Goal: Task Accomplishment & Management: Use online tool/utility

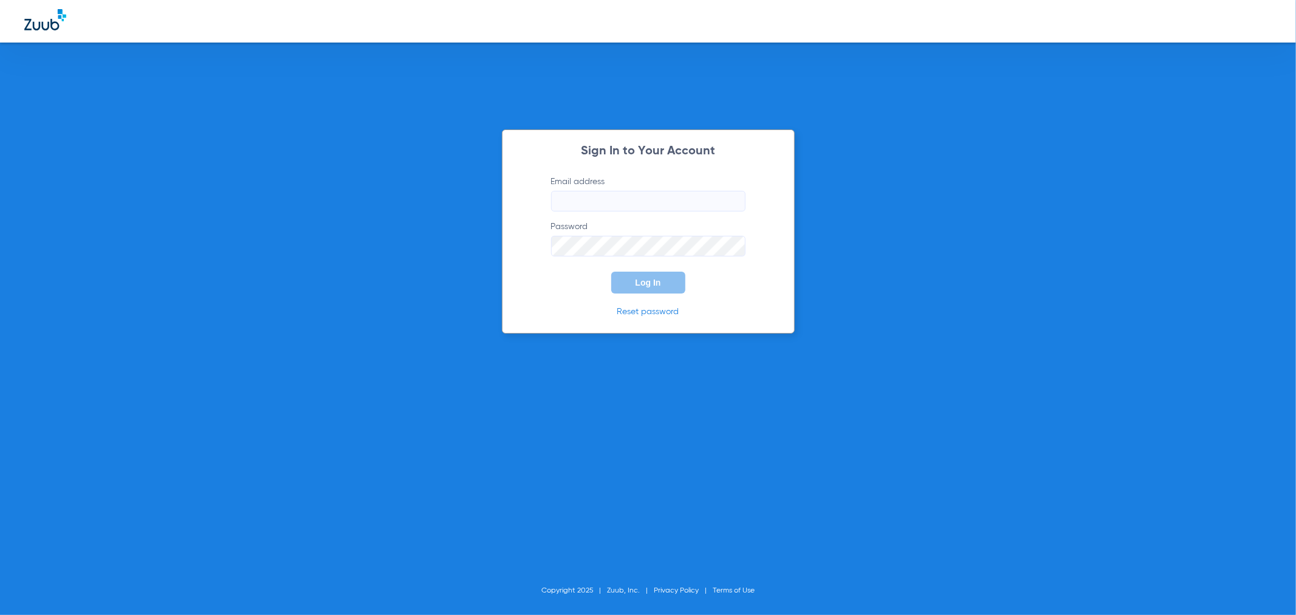
type input "[PERSON_NAME][EMAIL_ADDRESS][DOMAIN_NAME]"
click at [640, 287] on span "Log In" at bounding box center [648, 283] width 26 height 10
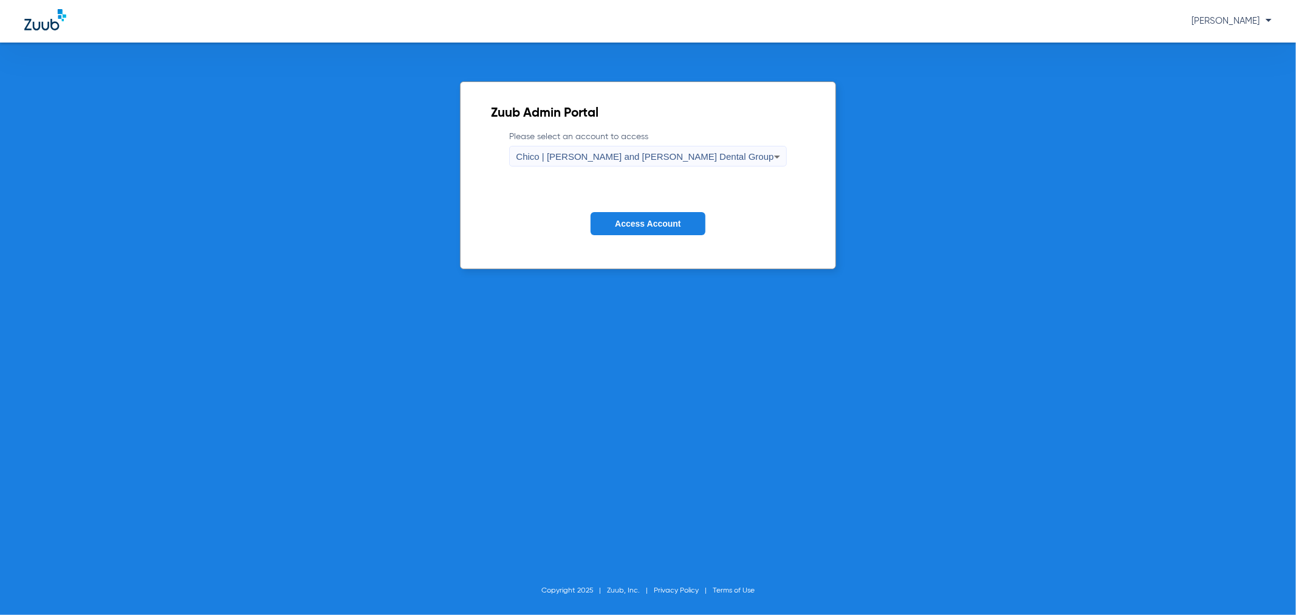
click at [645, 219] on span "Access Account" at bounding box center [648, 224] width 66 height 10
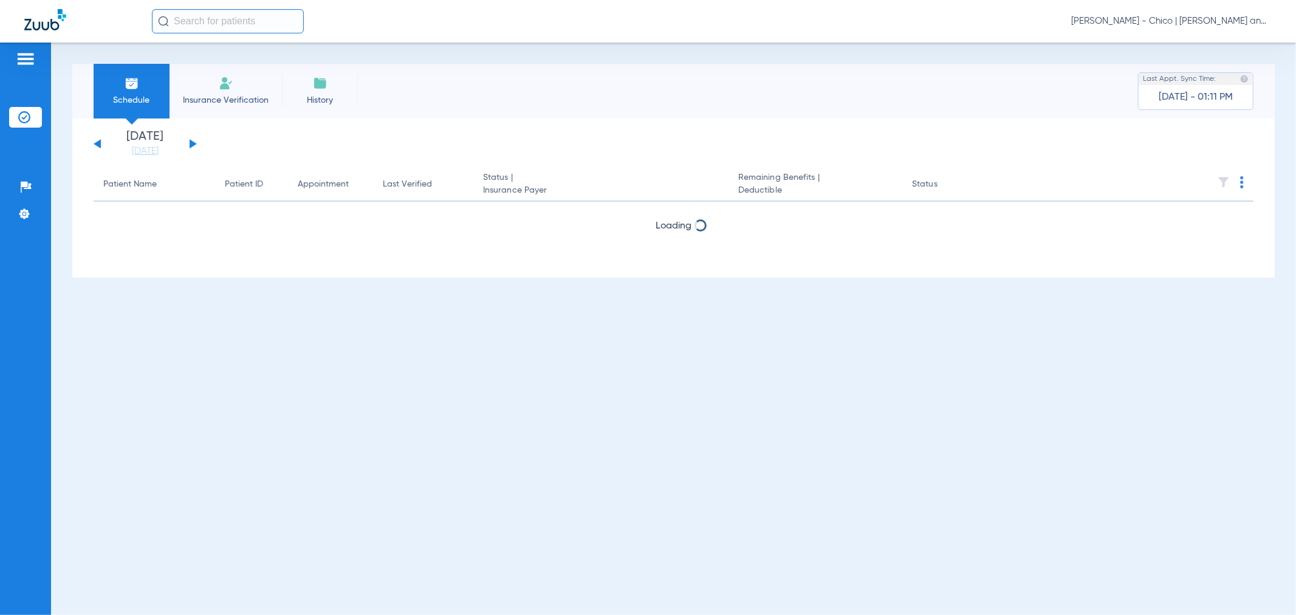
click at [228, 88] on img at bounding box center [226, 83] width 15 height 15
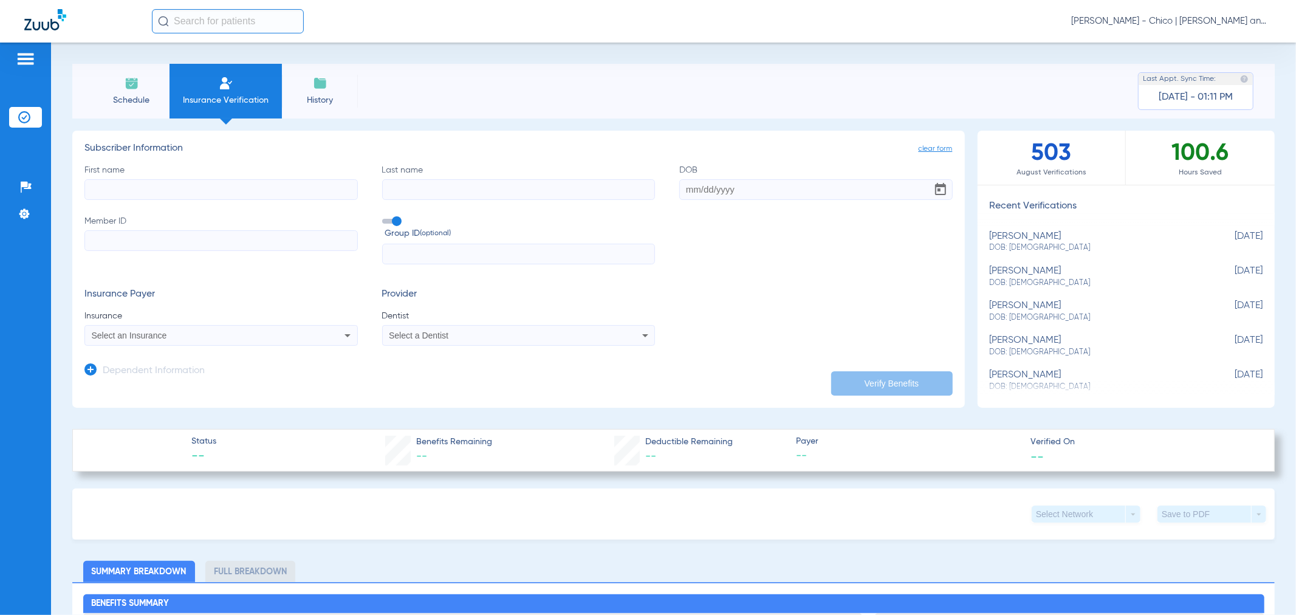
click at [145, 187] on input "First name" at bounding box center [220, 189] width 273 height 21
type input "[PERSON_NAME]"
type input "[GEOGRAPHIC_DATA]"
click at [739, 191] on input "DOB" at bounding box center [815, 189] width 273 height 21
click at [719, 188] on input "DOB Required" at bounding box center [815, 189] width 273 height 21
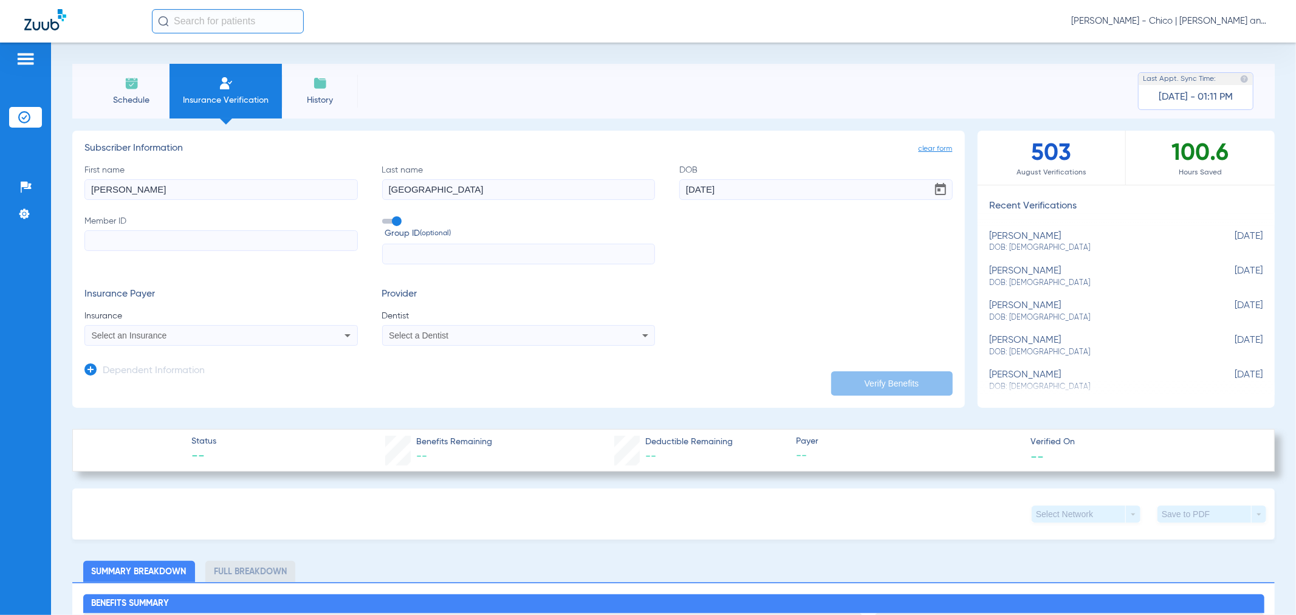
type input "[DATE]"
click at [125, 239] on input "Member ID" at bounding box center [220, 240] width 273 height 21
type input "W295208855"
click at [180, 329] on div "Select an Insurance" at bounding box center [221, 335] width 272 height 15
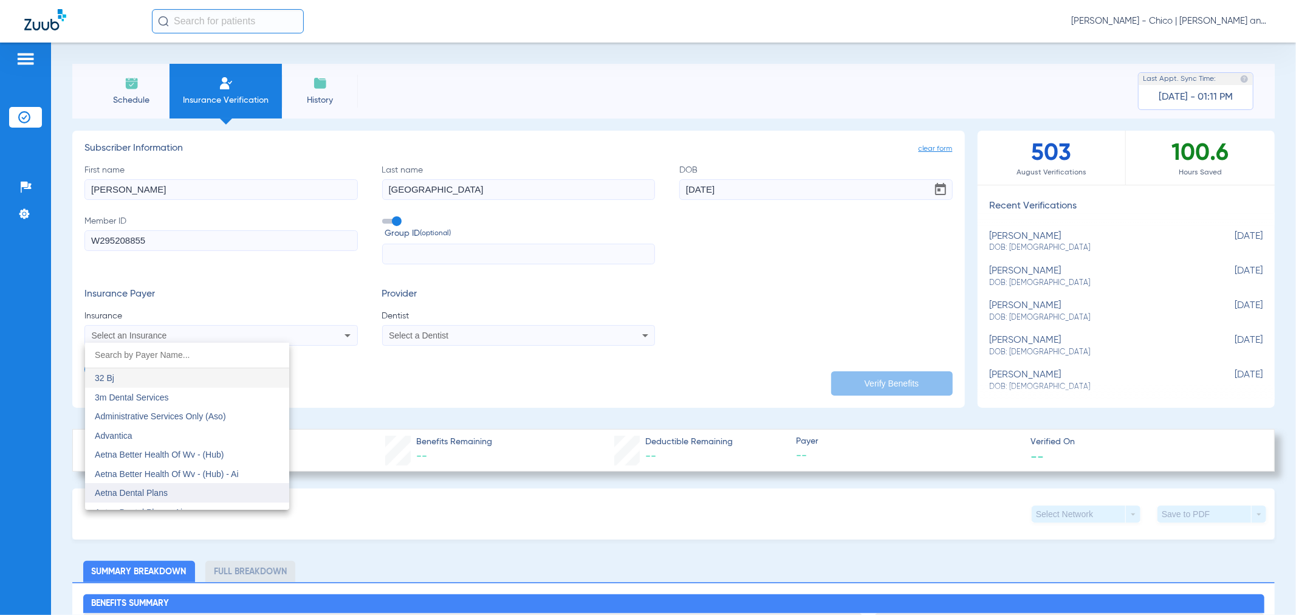
scroll to position [67, 0]
click at [156, 429] on span "Aetna Dental Plans" at bounding box center [131, 425] width 73 height 10
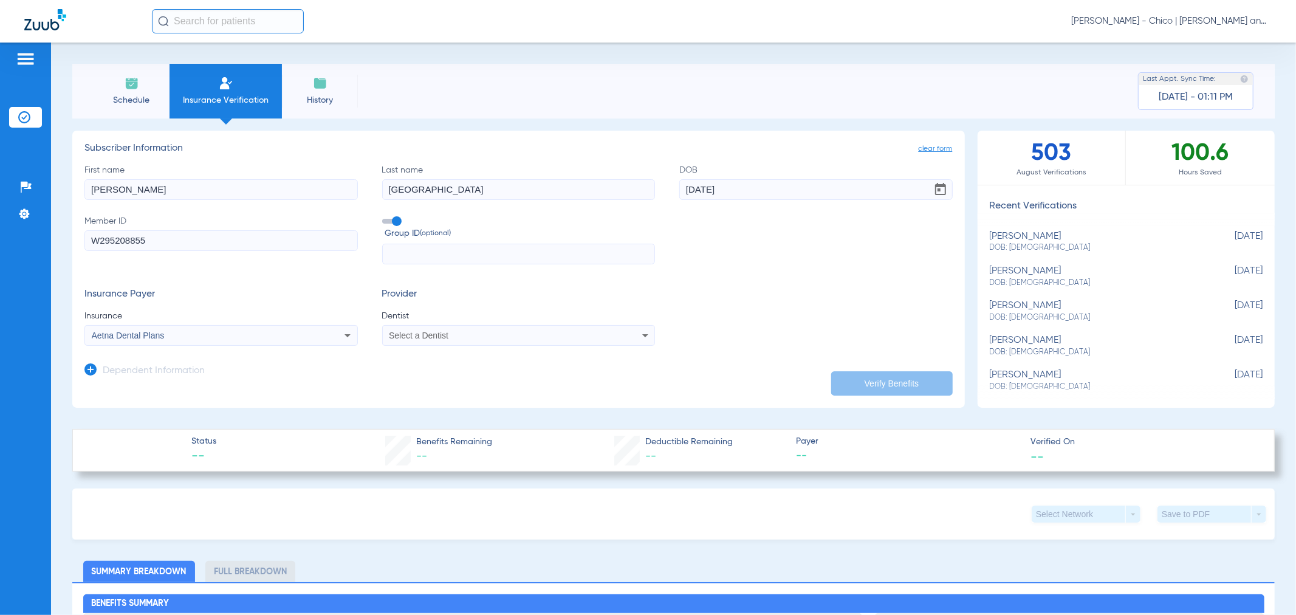
click at [423, 338] on span "Select a Dentist" at bounding box center [419, 336] width 60 height 10
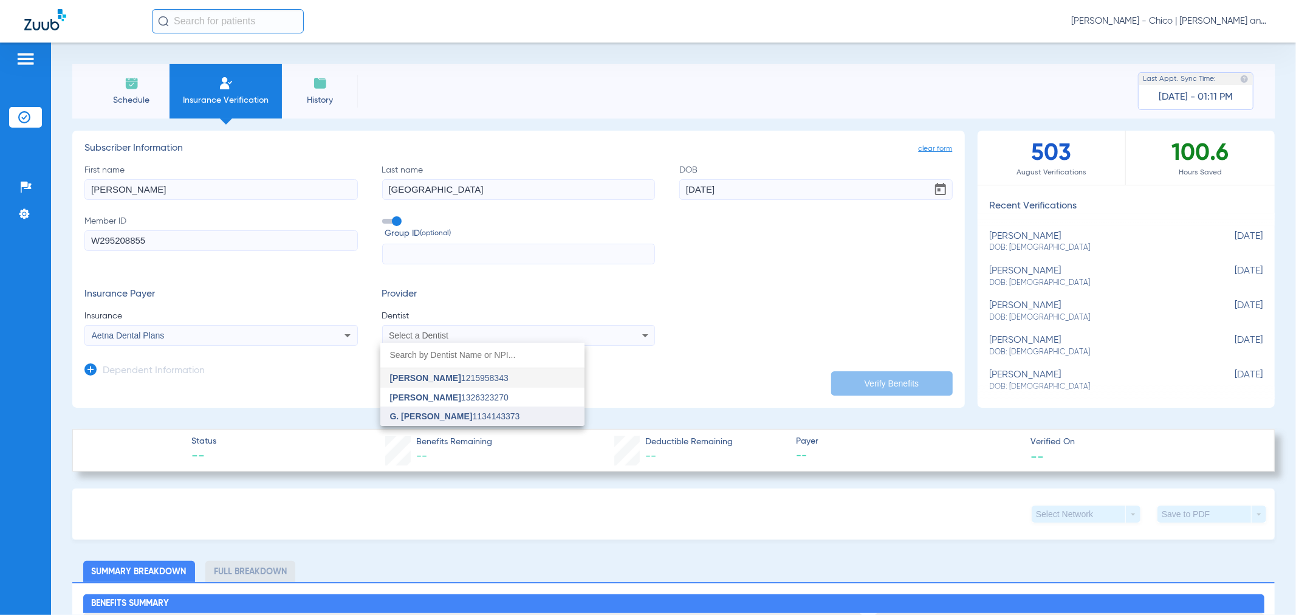
click at [456, 414] on span "G. [PERSON_NAME]" at bounding box center [431, 416] width 83 height 10
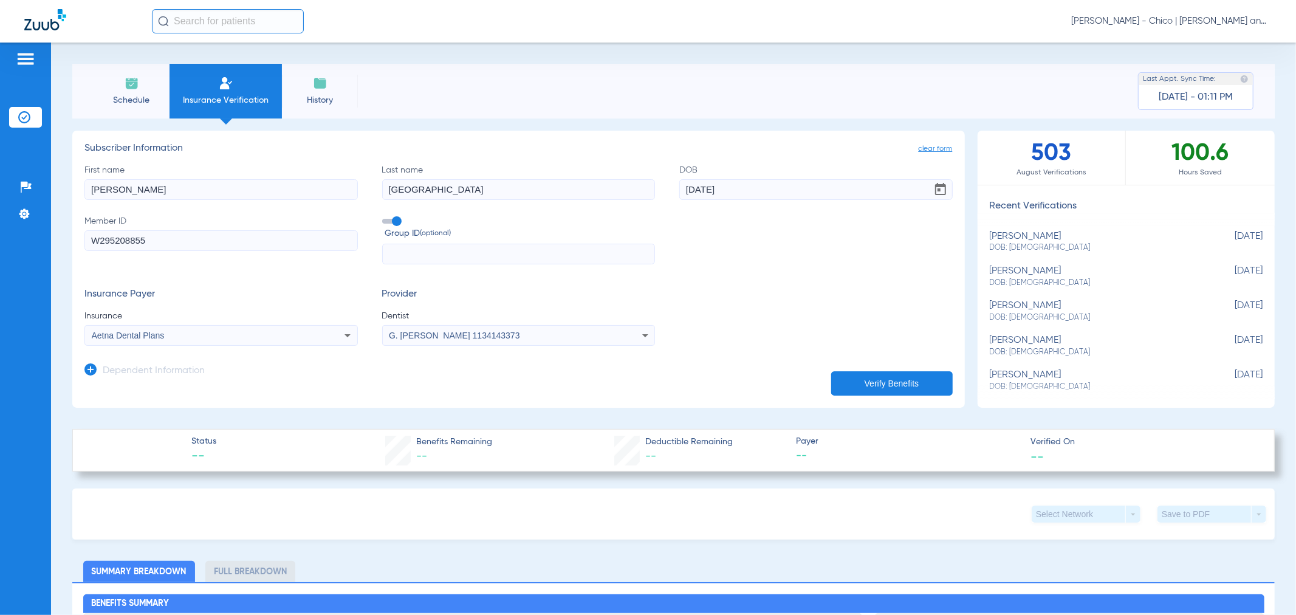
click at [888, 380] on button "Verify Benefits" at bounding box center [892, 383] width 122 height 24
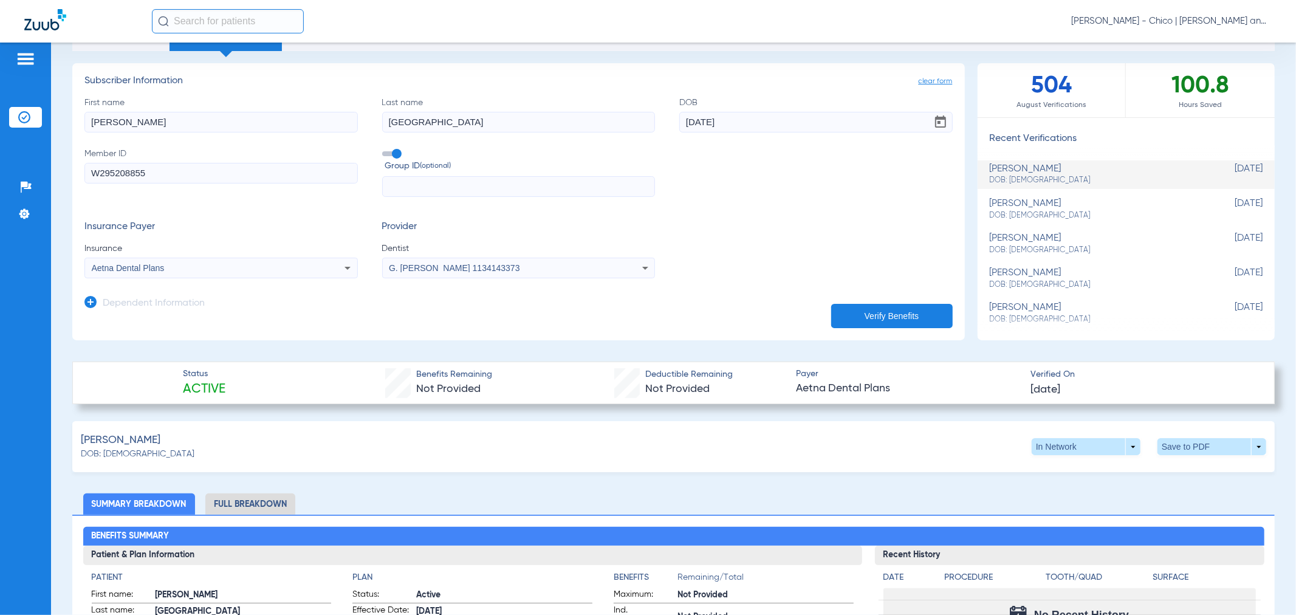
scroll to position [0, 0]
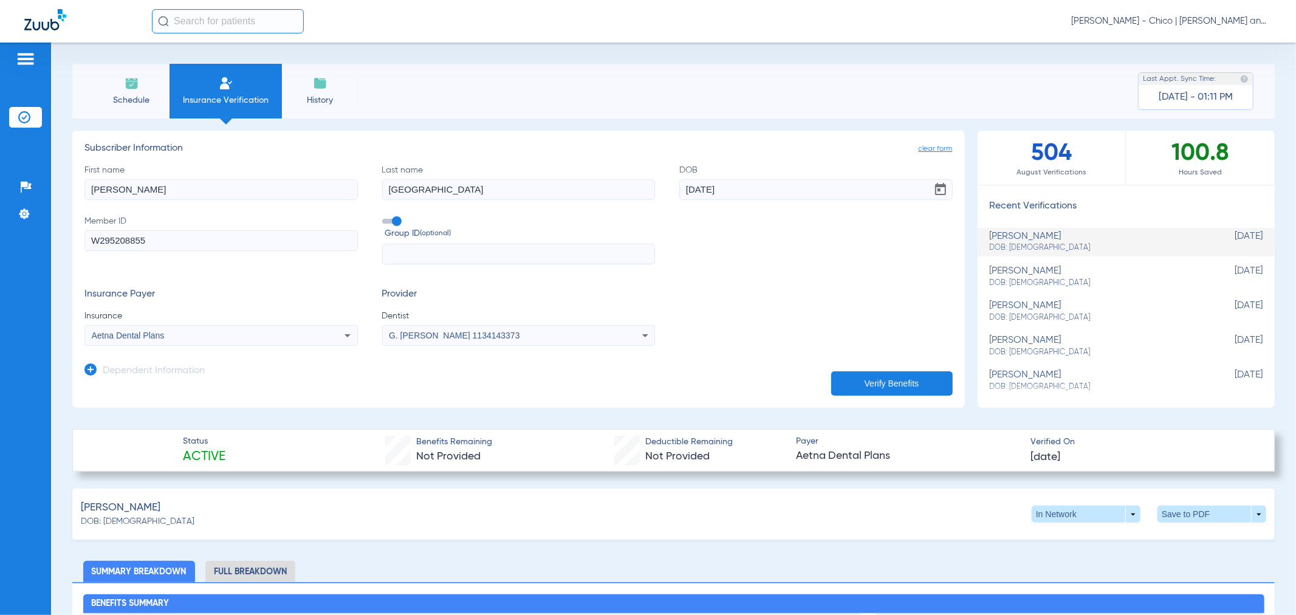
click at [152, 338] on span "Aetna Dental Plans" at bounding box center [128, 336] width 73 height 10
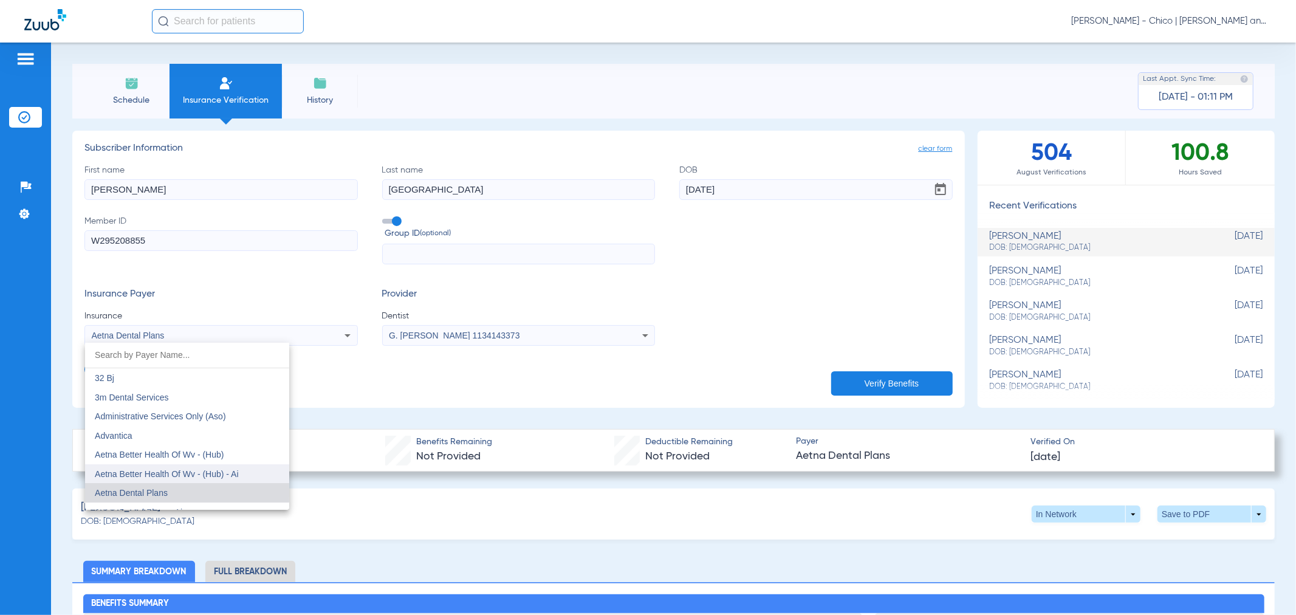
scroll to position [67, 0]
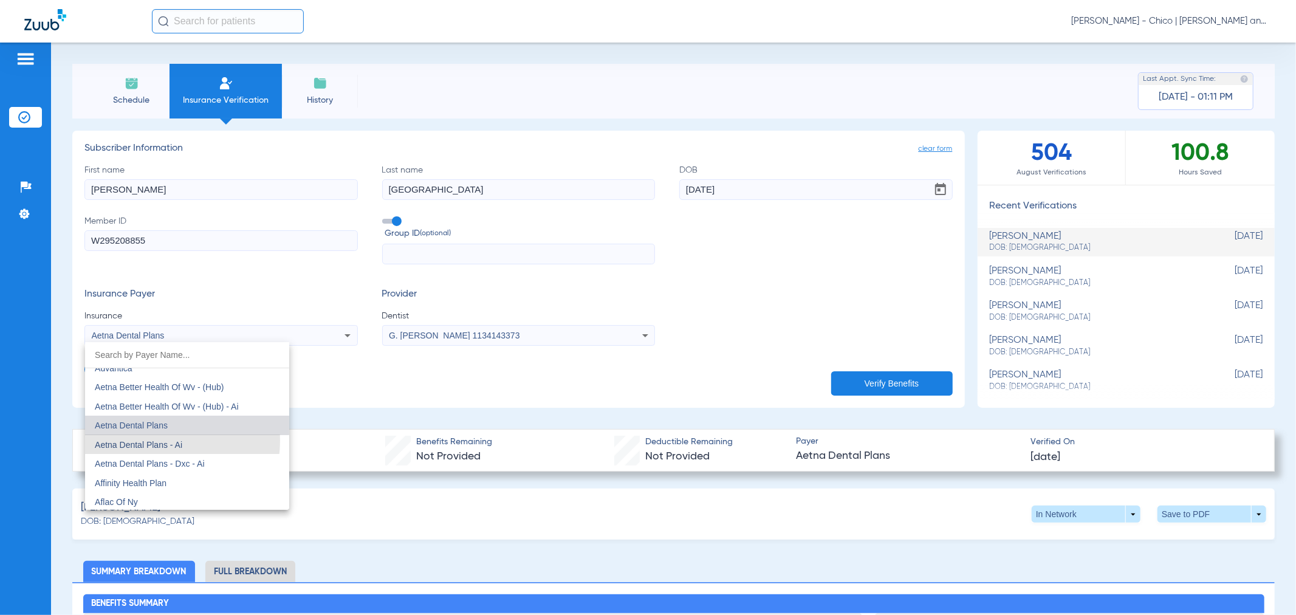
drag, startPoint x: 164, startPoint y: 440, endPoint x: 175, endPoint y: 440, distance: 10.9
click at [165, 440] on span "Aetna Dental Plans - Ai" at bounding box center [138, 445] width 87 height 10
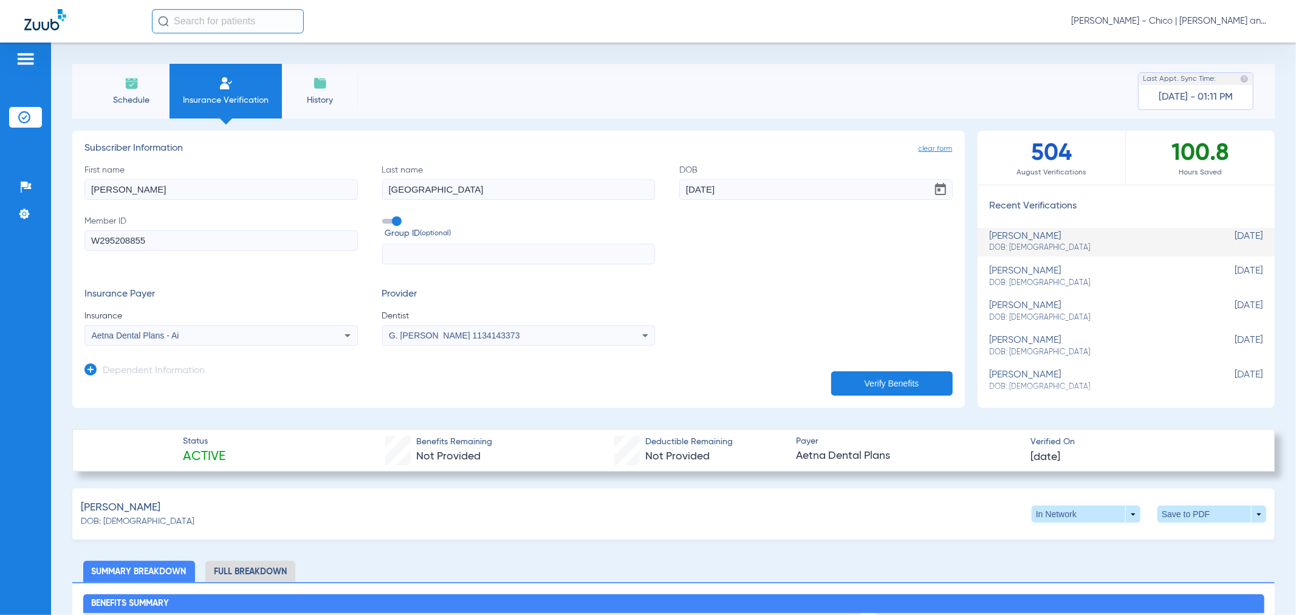
click at [882, 380] on button "Verify Benefits" at bounding box center [892, 383] width 122 height 24
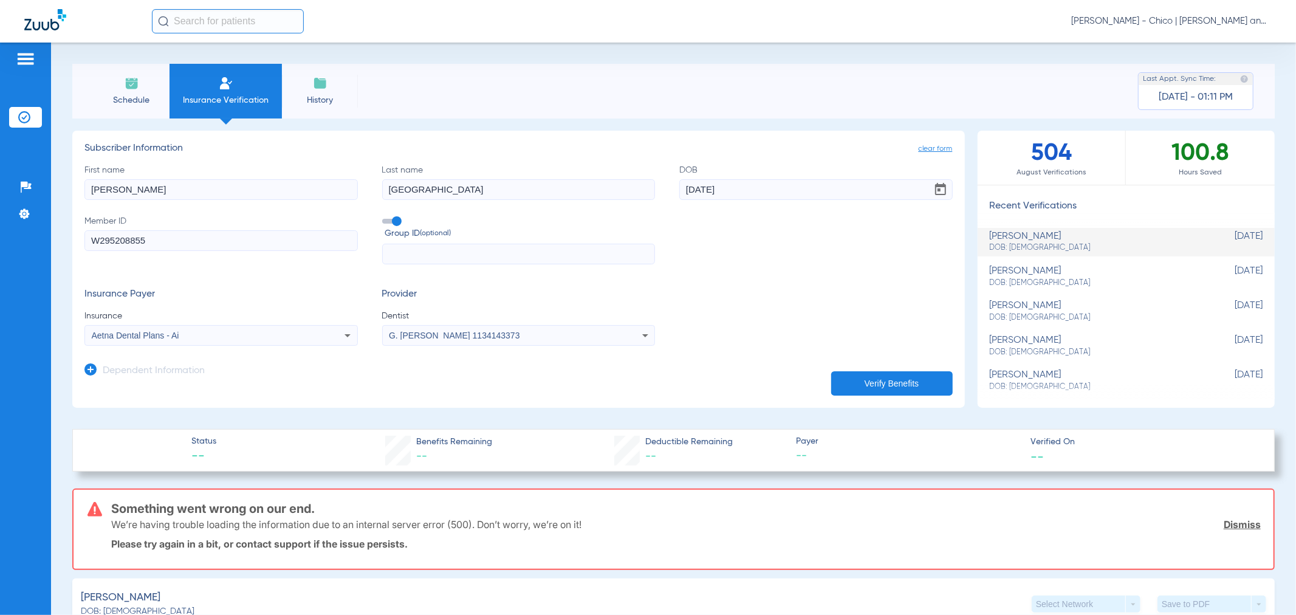
click at [175, 340] on div "Aetna Dental Plans - Ai" at bounding box center [221, 335] width 272 height 15
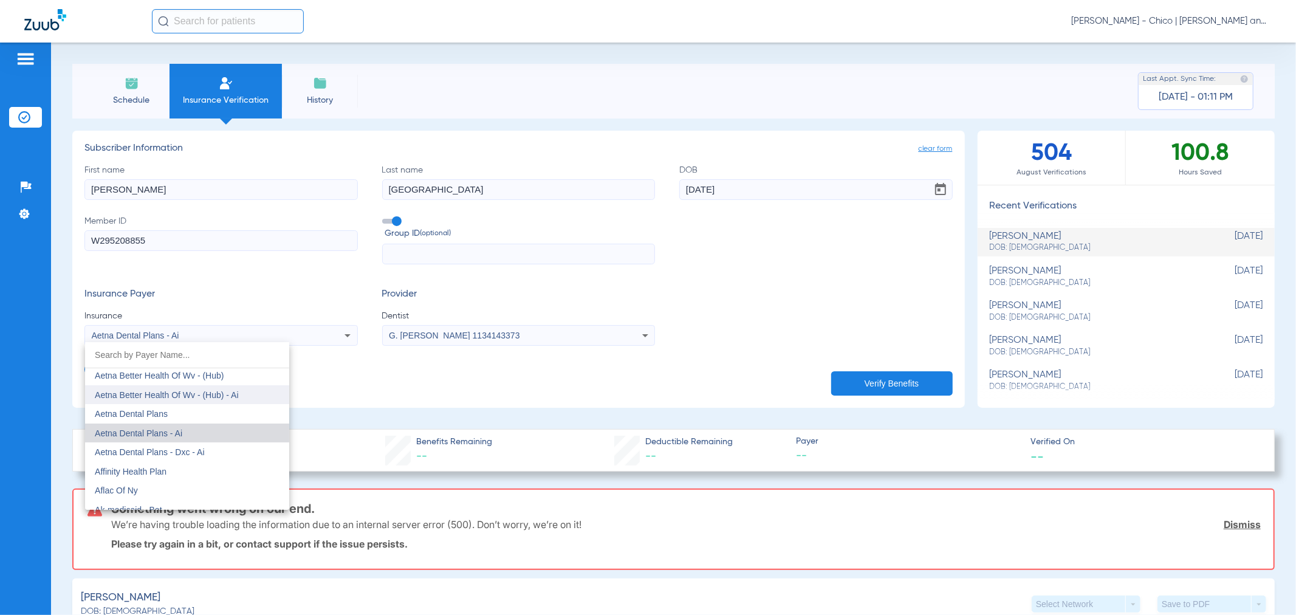
scroll to position [11, 0]
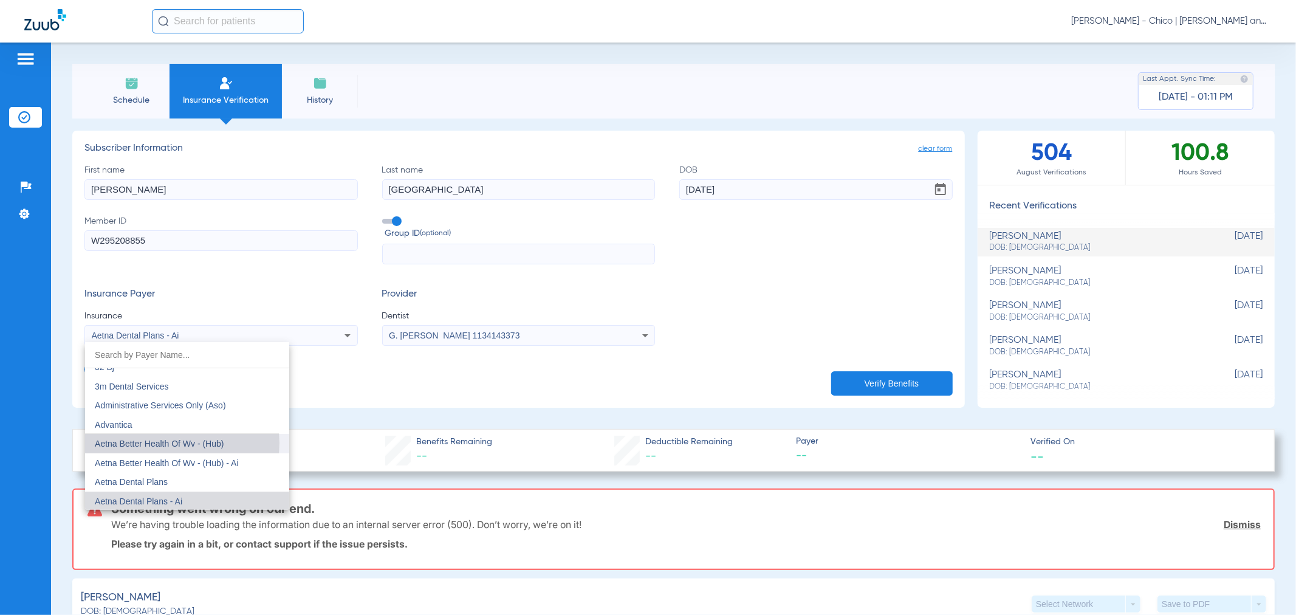
click at [168, 442] on span "Aetna Better Health Of Wv - (Hub)" at bounding box center [159, 444] width 129 height 10
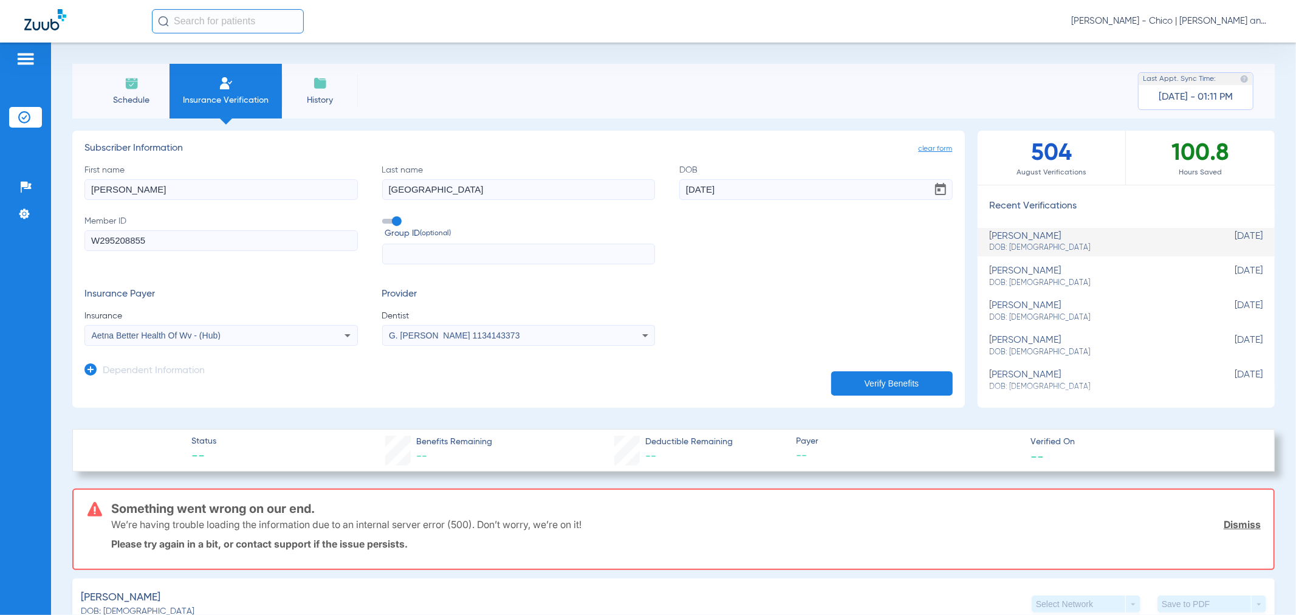
click at [858, 385] on button "Verify Benefits" at bounding box center [892, 383] width 122 height 24
